Goal: Entertainment & Leisure: Consume media (video, audio)

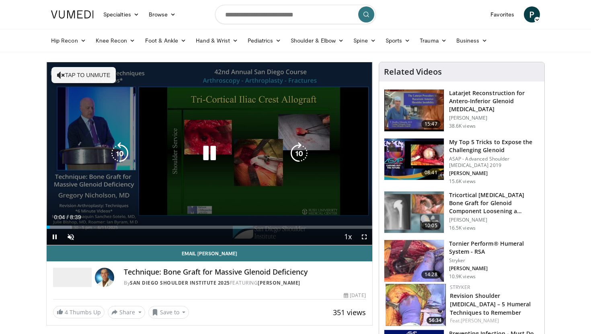
click at [89, 74] on button "Tap to unmute" at bounding box center [83, 75] width 64 height 16
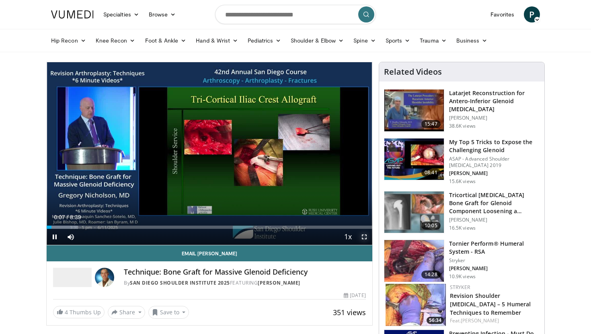
click at [364, 238] on span "Video Player" at bounding box center [364, 237] width 16 height 16
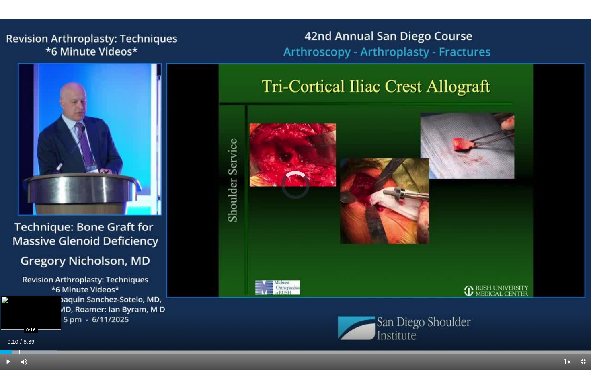
click at [19, 334] on div "Progress Bar" at bounding box center [19, 351] width 1 height 3
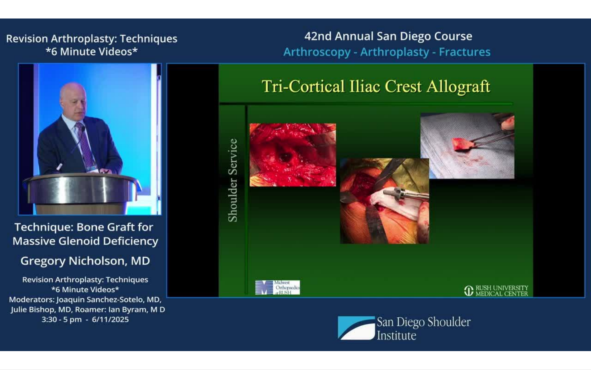
click at [26, 334] on div "10 seconds Tap to unmute" at bounding box center [295, 184] width 591 height 369
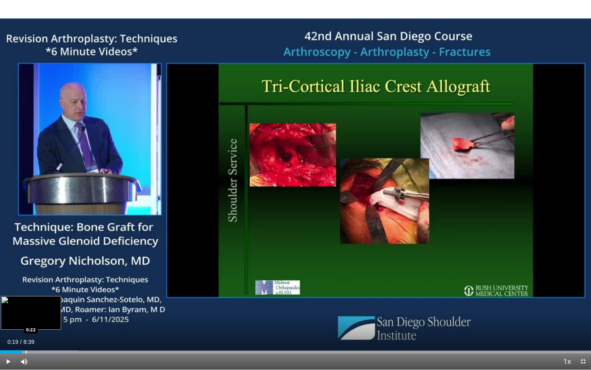
click at [26, 334] on div "Progress Bar" at bounding box center [26, 351] width 1 height 3
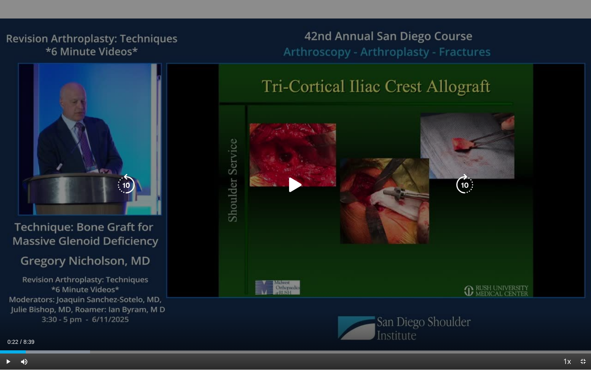
click at [284, 204] on div "10 seconds Tap to unmute" at bounding box center [295, 184] width 591 height 369
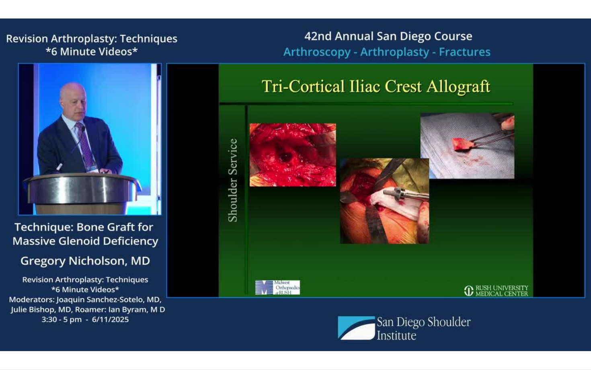
click at [37, 334] on div "10 seconds Tap to unmute" at bounding box center [295, 184] width 591 height 369
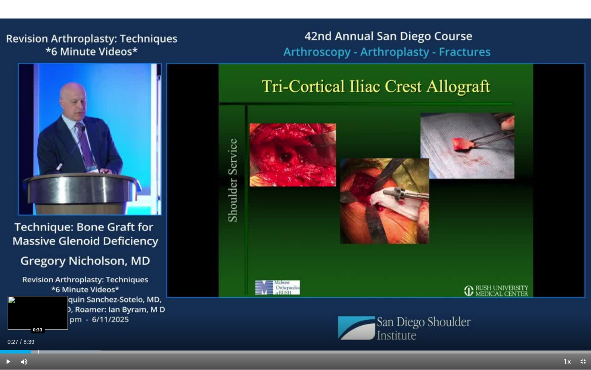
click at [37, 334] on div "Loaded : 17.16% 0:27 0:33" at bounding box center [295, 350] width 591 height 8
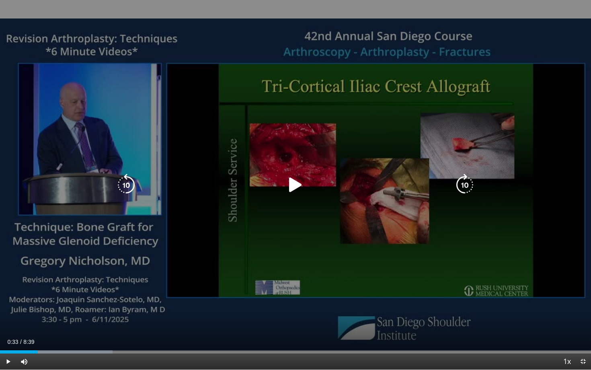
click at [313, 184] on div "Video Player" at bounding box center [295, 185] width 354 height 16
click at [294, 183] on icon "Video Player" at bounding box center [295, 185] width 22 height 22
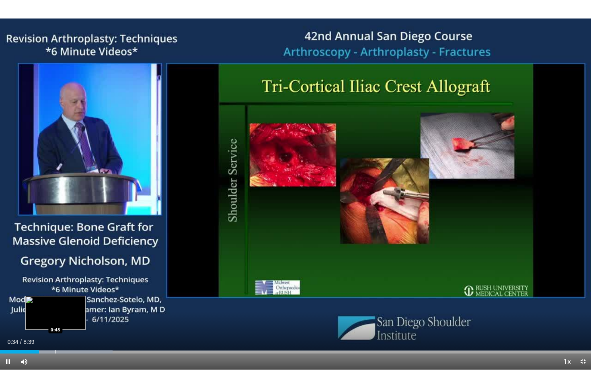
click at [55, 334] on div "Progress Bar" at bounding box center [55, 351] width 1 height 3
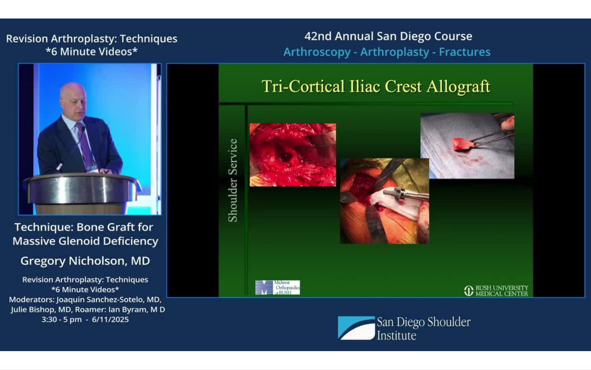
click at [79, 334] on div "10 seconds Tap to unmute" at bounding box center [295, 184] width 591 height 369
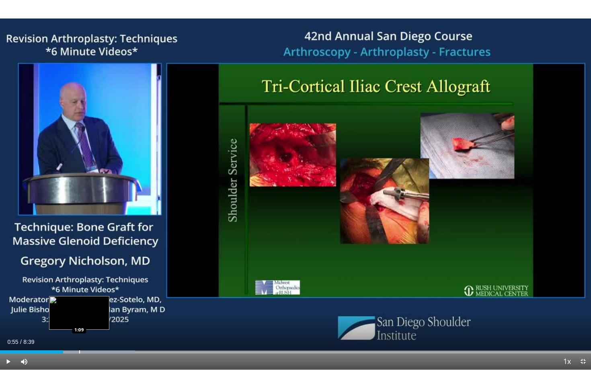
click at [79, 334] on div "Progress Bar" at bounding box center [79, 351] width 1 height 3
click at [100, 334] on div "Loaded : 25.03% 1:09 1:28" at bounding box center [295, 350] width 591 height 8
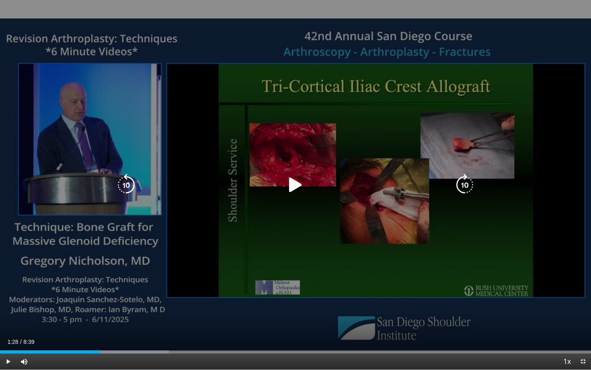
click at [292, 179] on icon "Video Player" at bounding box center [295, 185] width 22 height 22
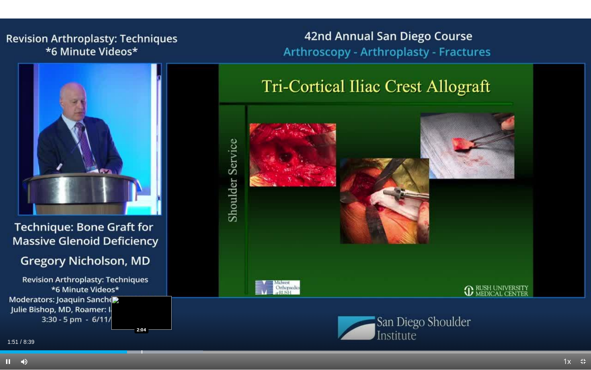
click at [141, 334] on div "Loaded : 34.33% 1:51 2:04" at bounding box center [295, 350] width 591 height 8
click at [159, 334] on div "Loaded : 38.14% 2:15 2:20" at bounding box center [295, 350] width 591 height 8
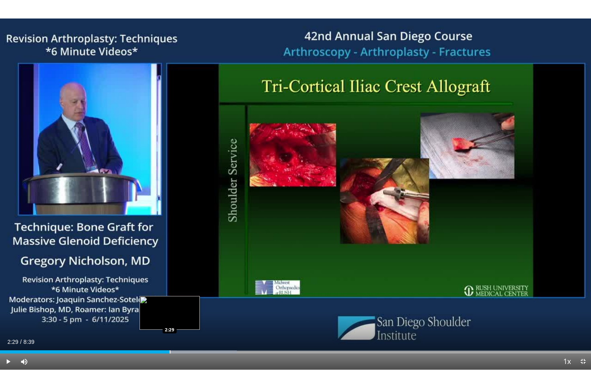
click at [170, 334] on div "Progress Bar" at bounding box center [170, 351] width 1 height 3
click at [177, 334] on div "Progress Bar" at bounding box center [177, 351] width 1 height 3
click at [184, 334] on div "Progress Bar" at bounding box center [184, 351] width 1 height 3
click at [194, 334] on div "Progress Bar" at bounding box center [194, 351] width 1 height 3
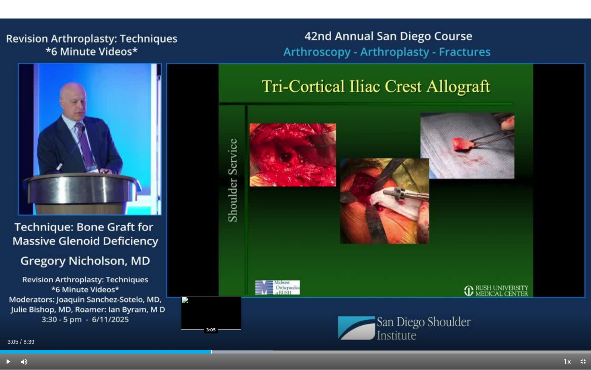
click at [211, 334] on div "Progress Bar" at bounding box center [211, 351] width 1 height 3
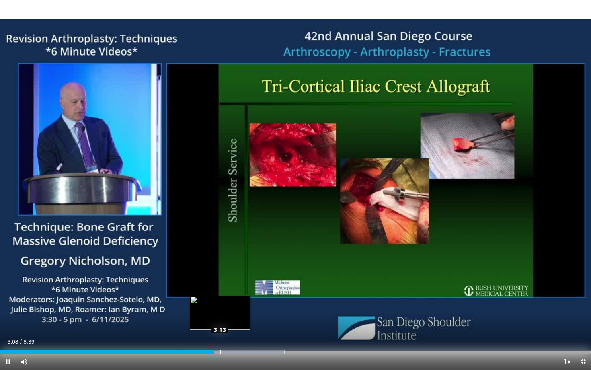
click at [220, 334] on div "Progress Bar" at bounding box center [220, 351] width 1 height 3
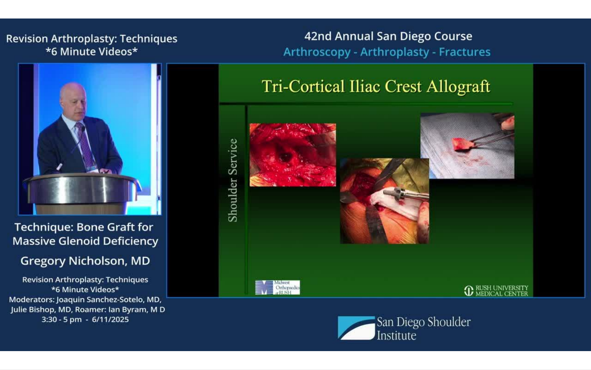
click at [231, 334] on video-js "**********" at bounding box center [295, 185] width 591 height 370
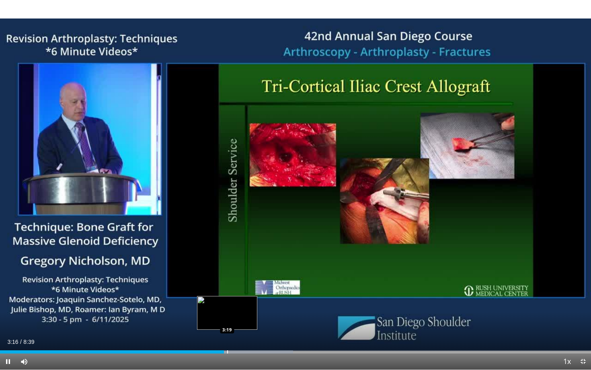
click at [227, 334] on div "Progress Bar" at bounding box center [227, 351] width 1 height 3
click at [242, 334] on div "Loaded : 51.50% 3:27 3:33" at bounding box center [295, 350] width 591 height 8
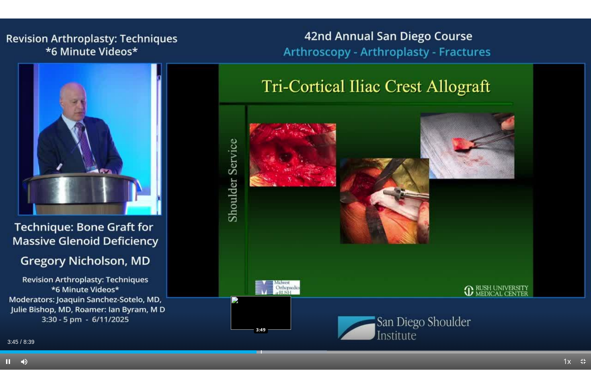
click at [261, 334] on div "Progress Bar" at bounding box center [261, 351] width 1 height 3
click at [269, 334] on div "Progress Bar" at bounding box center [269, 351] width 1 height 3
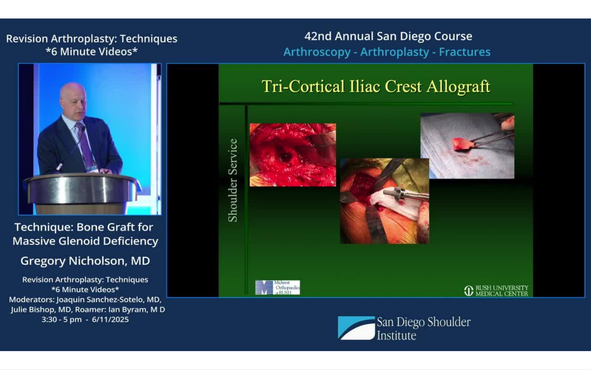
click at [275, 334] on div "10 seconds Tap to unmute" at bounding box center [295, 184] width 591 height 369
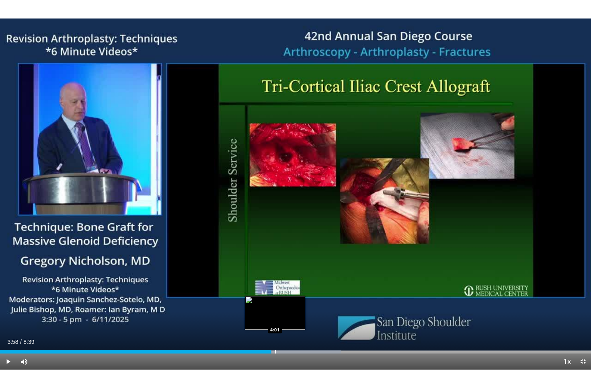
click at [275, 334] on div "Progress Bar" at bounding box center [275, 351] width 1 height 3
click at [279, 334] on div "Progress Bar" at bounding box center [279, 351] width 1 height 3
click at [285, 334] on div "Progress Bar" at bounding box center [285, 351] width 1 height 3
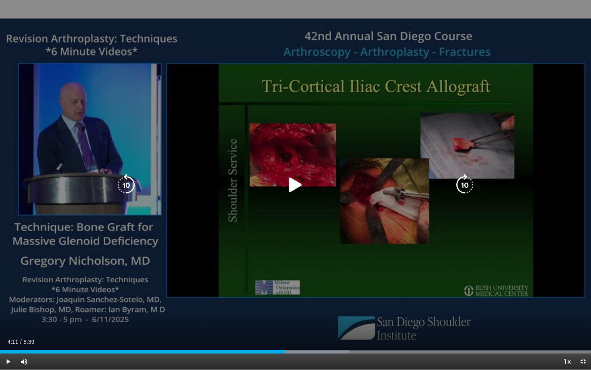
click at [339, 166] on div "10 seconds Tap to unmute" at bounding box center [295, 184] width 591 height 369
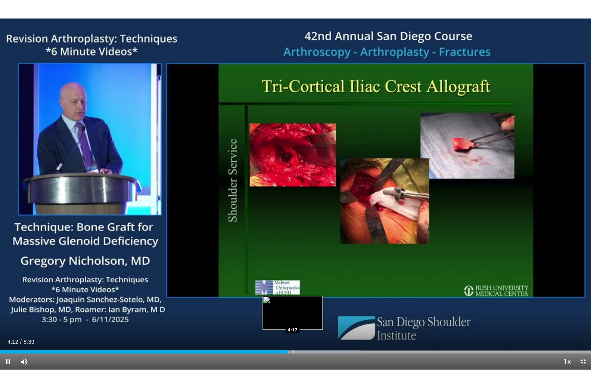
click at [292, 334] on div "Progress Bar" at bounding box center [292, 351] width 1 height 3
click at [300, 334] on div "Progress Bar" at bounding box center [300, 351] width 1 height 3
click at [307, 334] on div "Progress Bar" at bounding box center [307, 351] width 1 height 3
click at [313, 334] on div "Progress Bar" at bounding box center [313, 351] width 1 height 3
click at [319, 334] on div "Progress Bar" at bounding box center [319, 351] width 1 height 3
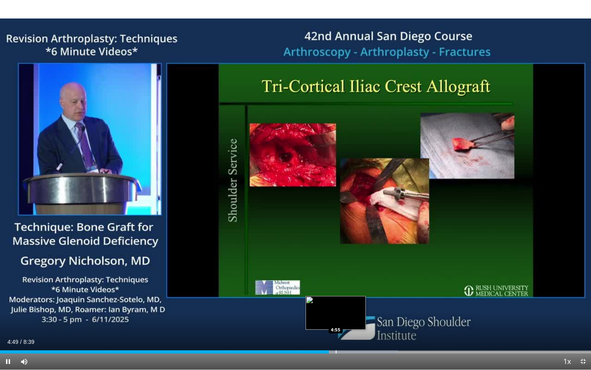
click at [335, 334] on div "Progress Bar" at bounding box center [335, 351] width 1 height 3
click at [342, 334] on div "Progress Bar" at bounding box center [342, 351] width 1 height 3
click at [354, 334] on div "Progress Bar" at bounding box center [354, 351] width 1 height 3
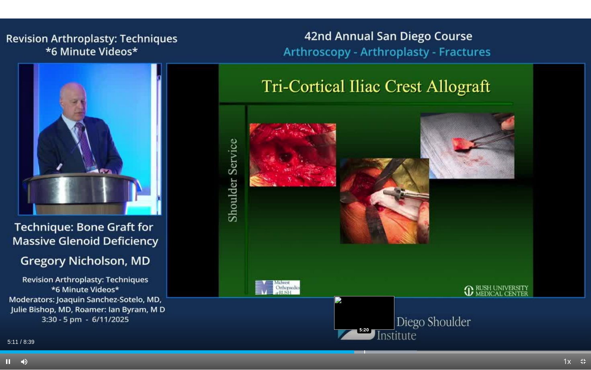
click at [364, 334] on div "Progress Bar" at bounding box center [364, 351] width 1 height 3
click at [377, 334] on div "Progress Bar" at bounding box center [377, 351] width 1 height 3
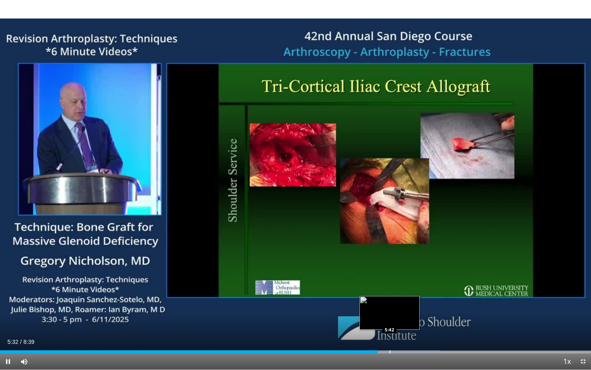
click at [389, 334] on div "Progress Bar" at bounding box center [389, 351] width 1 height 3
click at [403, 334] on div "Progress Bar" at bounding box center [403, 351] width 1 height 3
click at [414, 334] on div "Progress Bar" at bounding box center [414, 351] width 1 height 3
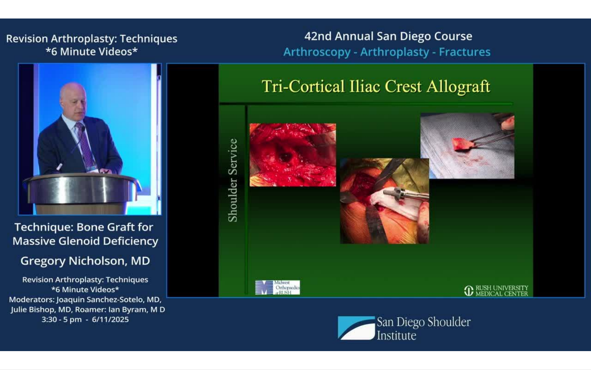
click at [421, 334] on div "10 seconds Tap to unmute" at bounding box center [295, 184] width 591 height 369
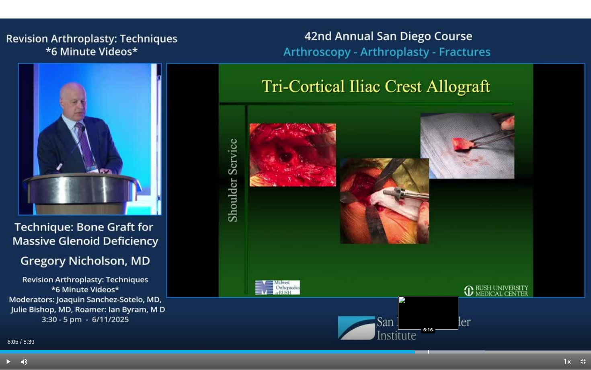
click at [428, 334] on div "Progress Bar" at bounding box center [428, 351] width 1 height 3
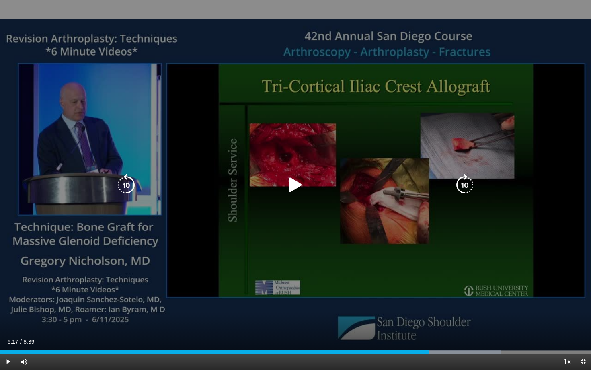
click at [411, 242] on div "10 seconds Tap to unmute" at bounding box center [295, 184] width 591 height 369
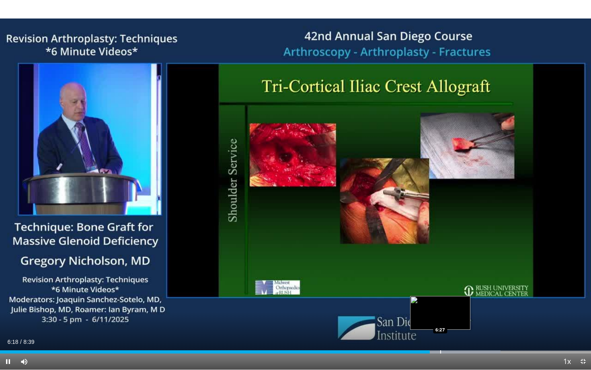
click at [440, 334] on div "Loaded : 84.70% 6:18 6:27" at bounding box center [295, 350] width 591 height 8
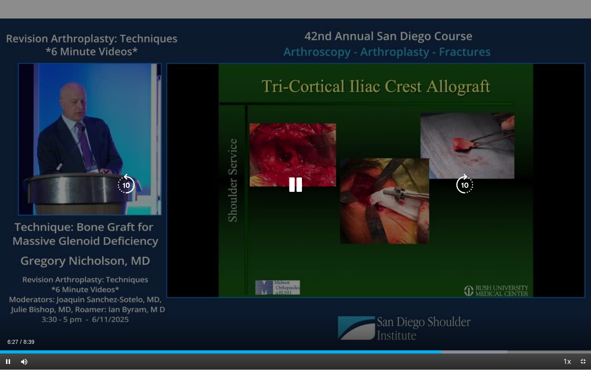
click at [455, 265] on div "10 seconds Tap to unmute" at bounding box center [295, 184] width 591 height 369
click at [297, 181] on icon "Video Player" at bounding box center [295, 185] width 22 height 22
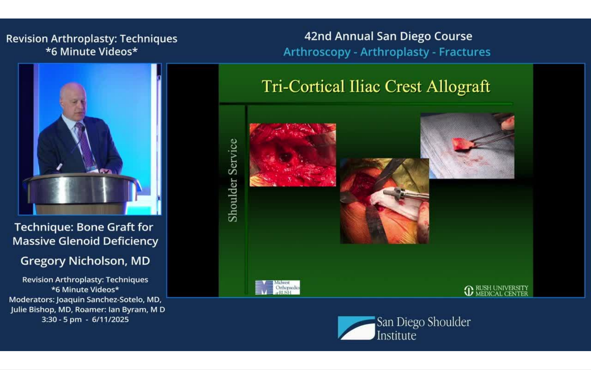
click at [453, 334] on div "10 seconds Tap to unmute" at bounding box center [295, 184] width 591 height 369
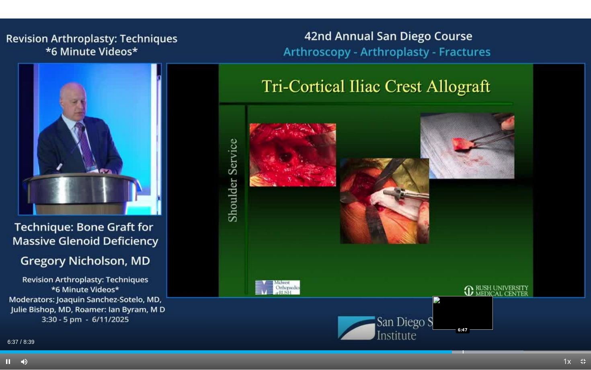
click at [462, 334] on div "Progress Bar" at bounding box center [462, 351] width 1 height 3
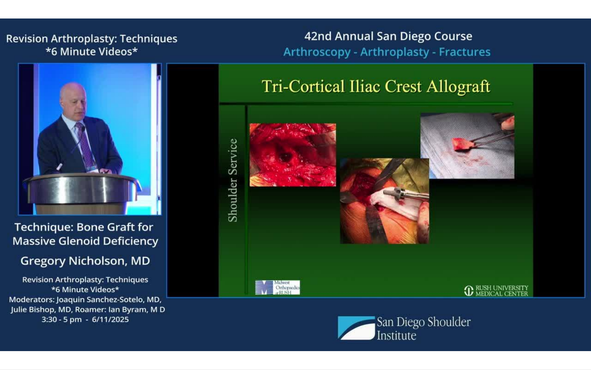
click at [472, 334] on div "10 seconds Tap to unmute" at bounding box center [295, 184] width 591 height 369
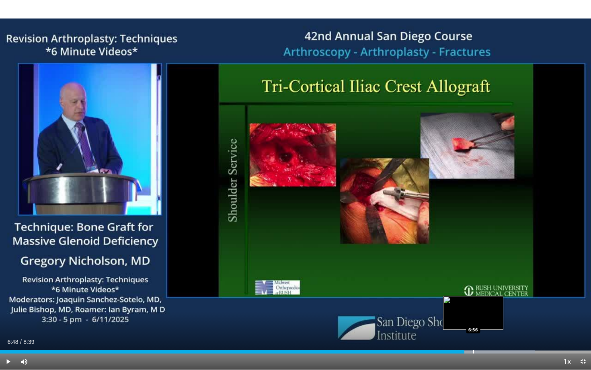
click at [473, 334] on div "Progress Bar" at bounding box center [473, 351] width 1 height 3
click at [484, 334] on div "Progress Bar" at bounding box center [484, 351] width 1 height 3
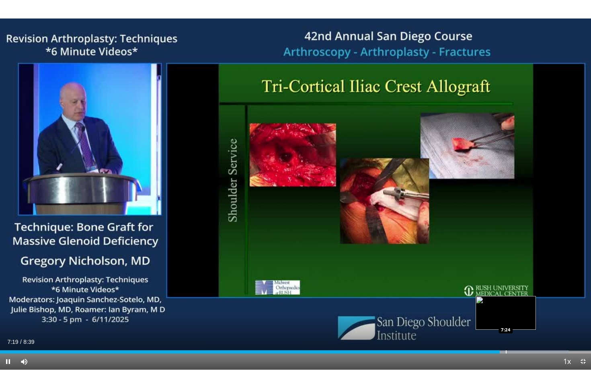
click at [505, 334] on div "Loaded : 96.25% 7:19 7:24" at bounding box center [295, 350] width 591 height 8
click at [524, 334] on div "Progress Bar" at bounding box center [524, 351] width 1 height 3
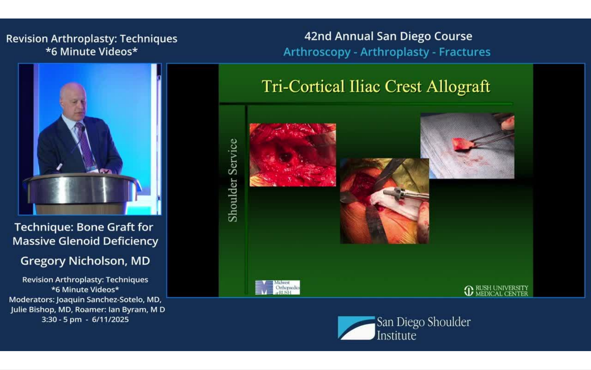
click at [529, 334] on div "10 seconds Tap to unmute" at bounding box center [295, 184] width 591 height 369
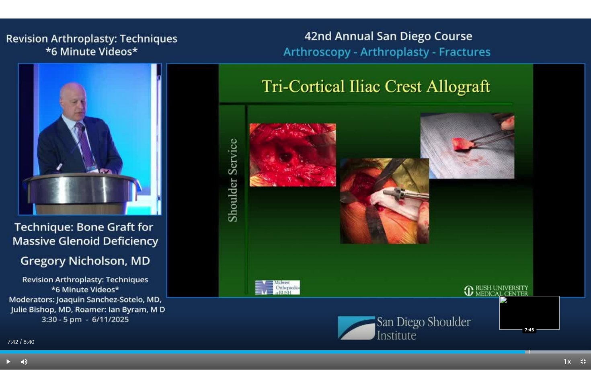
click at [529, 334] on div "Loaded : 100.00% 7:42 7:45" at bounding box center [295, 350] width 591 height 8
click at [542, 334] on div "Progress Bar" at bounding box center [542, 351] width 1 height 3
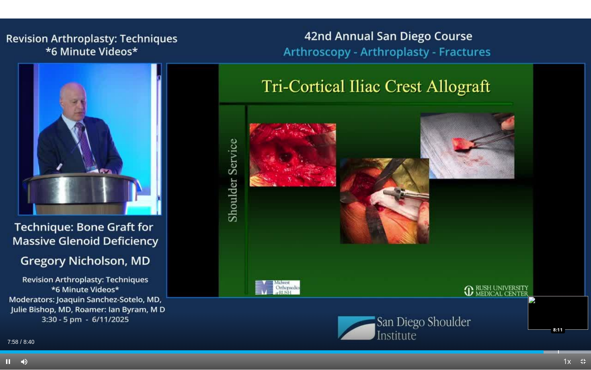
click at [558, 334] on div "Progress Bar" at bounding box center [558, 351] width 1 height 3
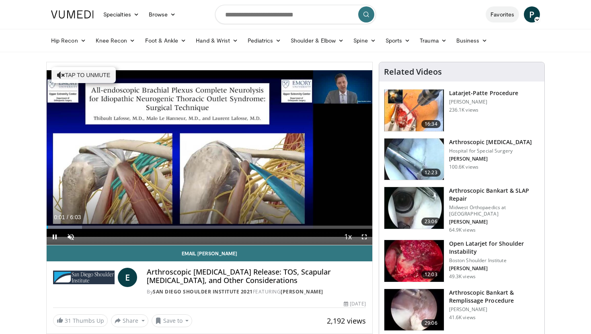
click at [499, 10] on link "Favorites" at bounding box center [501, 14] width 33 height 16
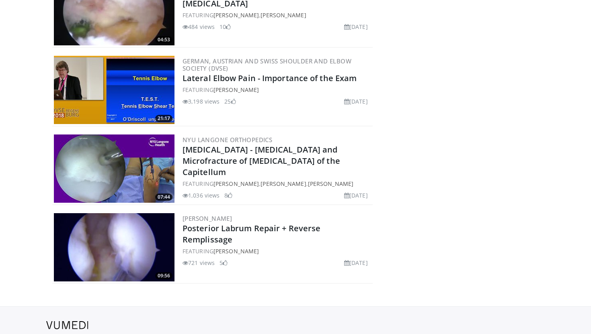
scroll to position [288, 0]
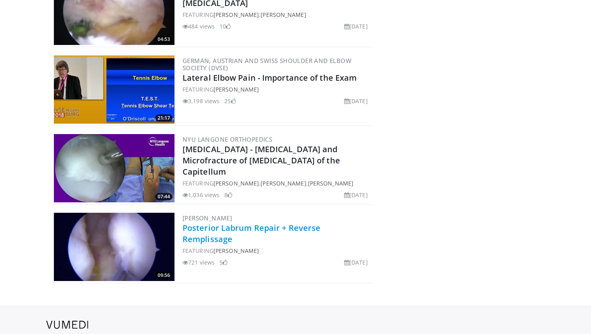
click at [237, 228] on link "Posterior Labrum Repair + Reverse Remplissage" at bounding box center [251, 234] width 138 height 22
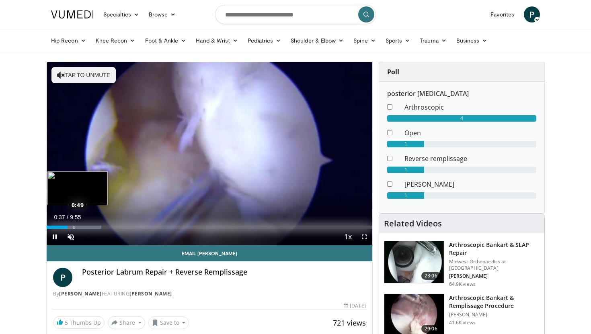
click at [73, 227] on div "Progress Bar" at bounding box center [74, 227] width 53 height 3
click at [73, 227] on div "0:48" at bounding box center [60, 227] width 27 height 3
click at [84, 227] on div "Progress Bar" at bounding box center [84, 227] width 1 height 3
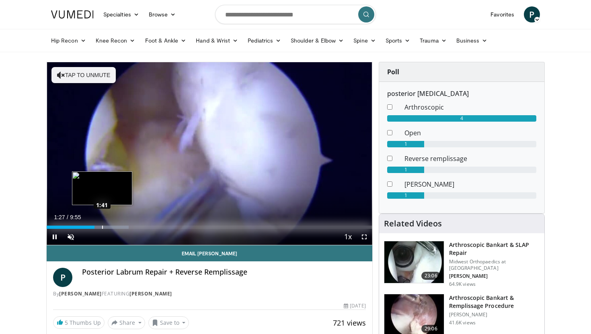
click at [101, 226] on div "Progress Bar" at bounding box center [101, 227] width 53 height 3
click at [110, 226] on div "Progress Bar" at bounding box center [110, 227] width 1 height 3
click at [119, 226] on div "Progress Bar" at bounding box center [119, 227] width 1 height 3
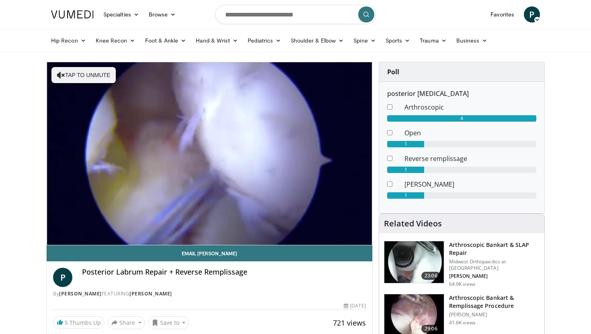
click at [134, 227] on div "10 seconds Tap to unmute" at bounding box center [209, 153] width 325 height 183
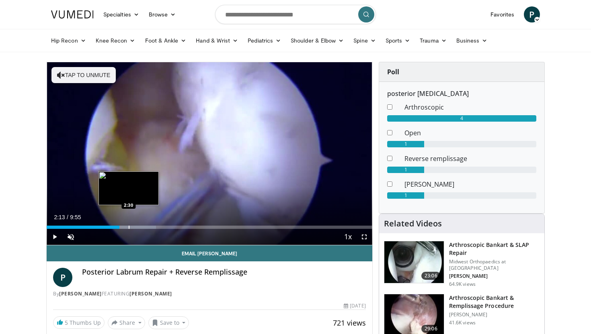
click at [128, 227] on div "Progress Bar" at bounding box center [130, 227] width 53 height 3
click at [136, 227] on div "Progress Bar" at bounding box center [136, 227] width 1 height 3
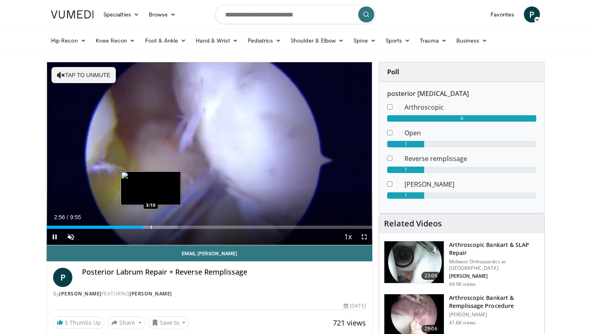
click at [151, 228] on div "Progress Bar" at bounding box center [151, 227] width 1 height 3
click at [162, 226] on div "Progress Bar" at bounding box center [162, 227] width 1 height 3
click at [171, 225] on div "Loaded : 47.05% 3:31 3:47" at bounding box center [209, 225] width 325 height 8
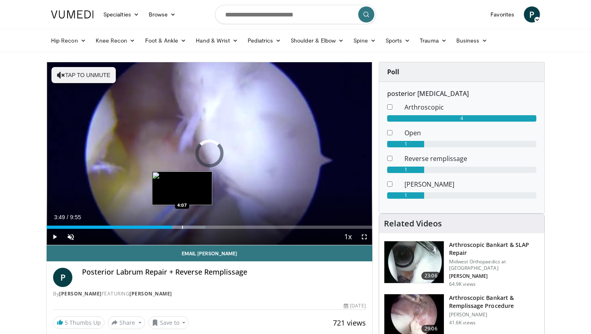
click at [182, 227] on div "Progress Bar" at bounding box center [182, 227] width 1 height 3
click at [189, 227] on div "Progress Bar" at bounding box center [189, 227] width 1 height 3
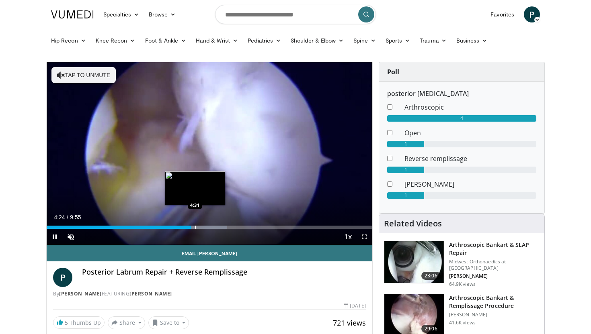
click at [195, 227] on div "10 seconds Tap to unmute" at bounding box center [209, 153] width 325 height 183
click at [201, 227] on div "Progress Bar" at bounding box center [200, 227] width 53 height 3
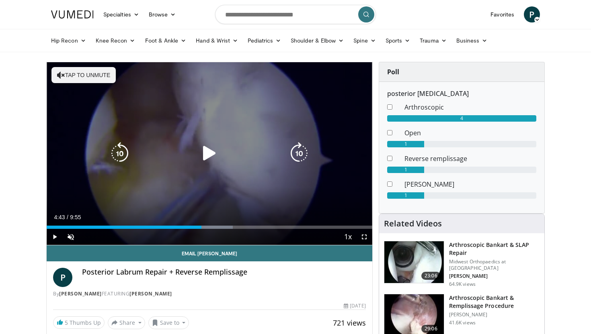
click at [207, 154] on icon "Video Player" at bounding box center [209, 153] width 22 height 22
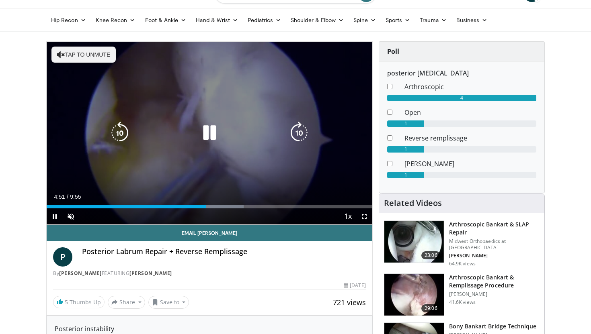
scroll to position [12, 0]
